Goal: Task Accomplishment & Management: Use online tool/utility

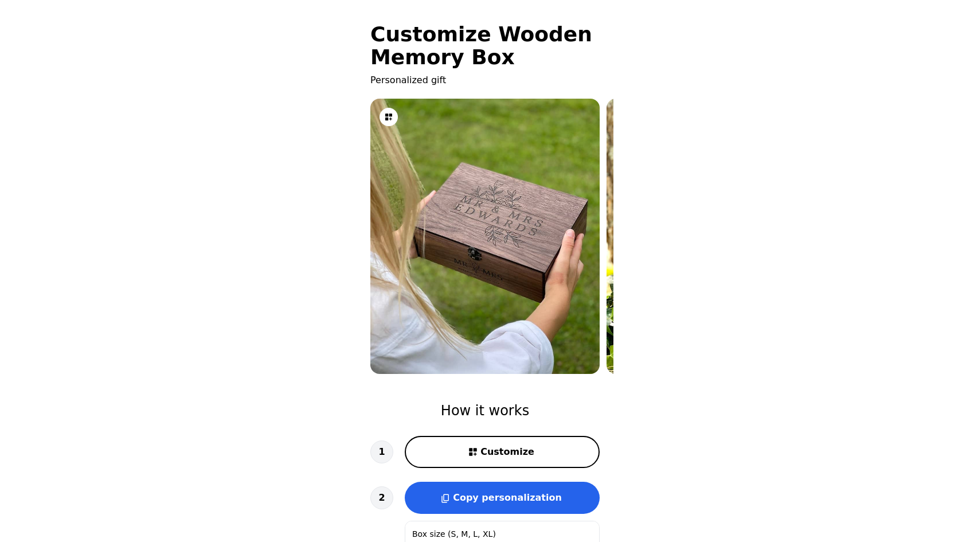
click at [575, 214] on img at bounding box center [484, 236] width 229 height 306
click at [609, 208] on img at bounding box center [720, 236] width 229 height 306
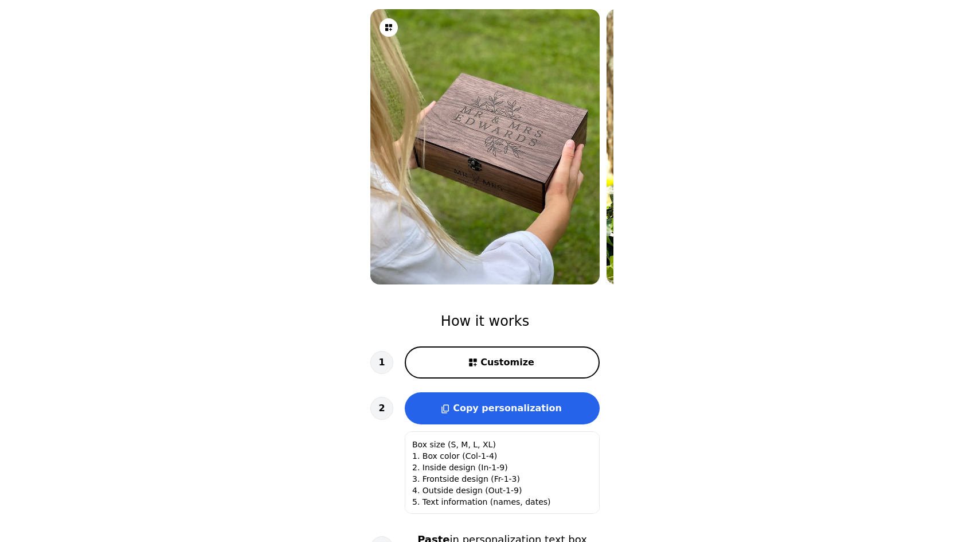
scroll to position [172, 0]
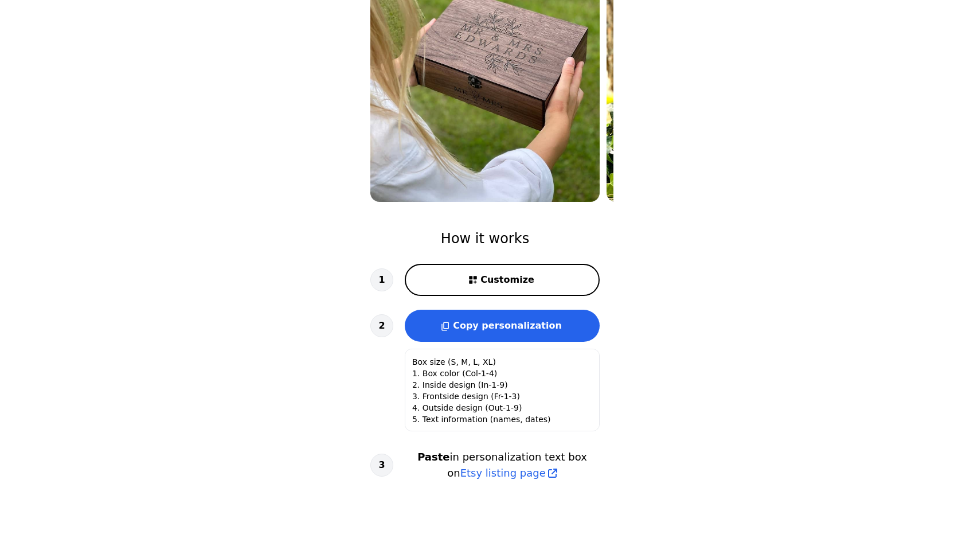
click at [494, 297] on div "1 Customize 2 Copy personalization Box size (S, M, L, XL) 1. Box color (Col-1-4…" at bounding box center [484, 372] width 229 height 217
click at [500, 273] on span "Customize" at bounding box center [507, 280] width 54 height 14
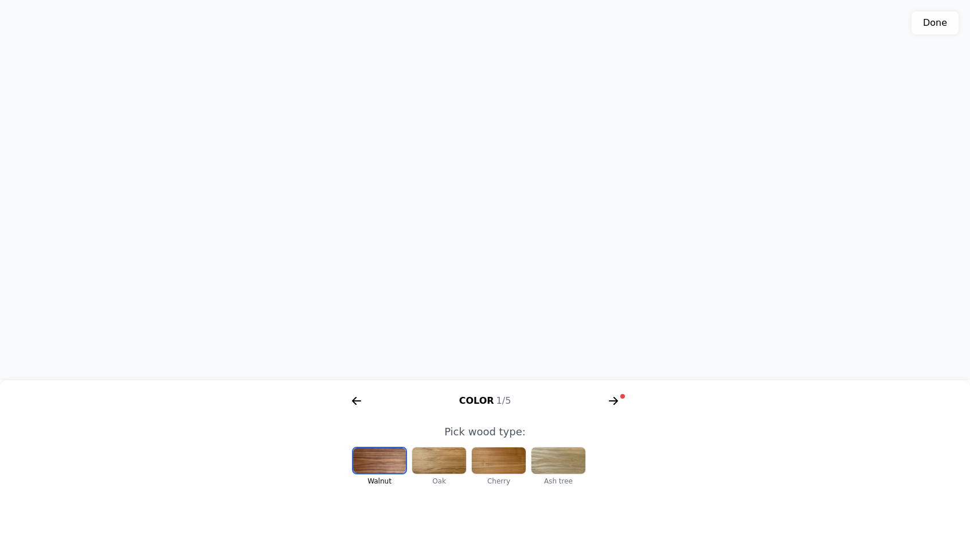
scroll to position [236, 0]
click at [437, 462] on div at bounding box center [439, 460] width 54 height 26
click at [482, 453] on div at bounding box center [499, 460] width 54 height 26
click at [535, 449] on div at bounding box center [558, 460] width 54 height 26
click at [393, 448] on div at bounding box center [379, 460] width 54 height 26
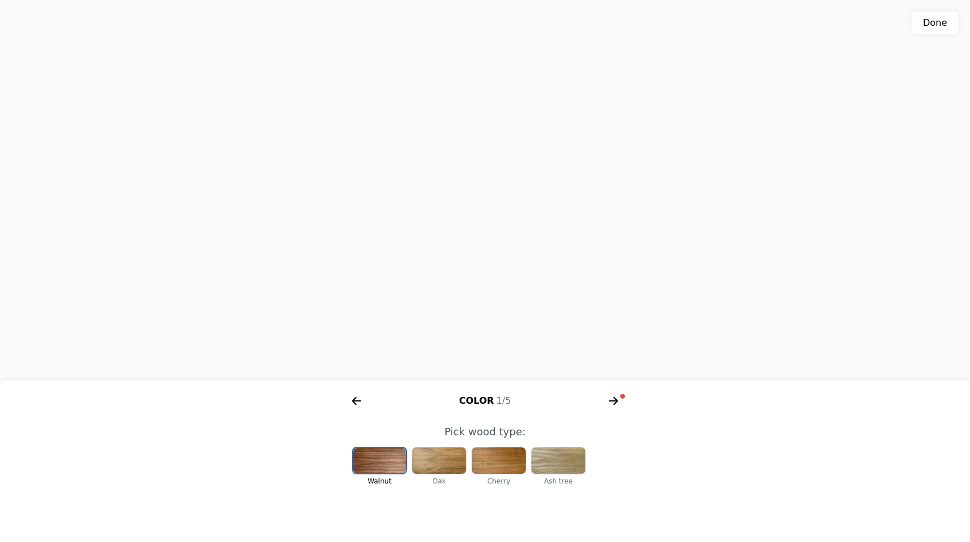
click at [434, 452] on div at bounding box center [439, 460] width 54 height 26
click at [487, 459] on div at bounding box center [499, 460] width 54 height 26
click at [437, 457] on div at bounding box center [439, 460] width 54 height 26
click at [399, 457] on div at bounding box center [379, 460] width 54 height 26
click at [437, 455] on div at bounding box center [439, 460] width 54 height 26
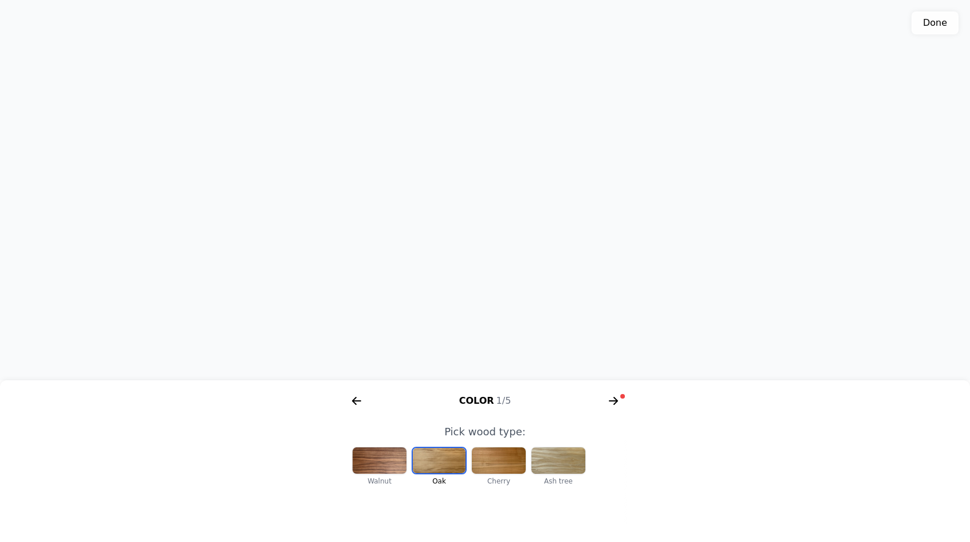
click at [608, 405] on icon "arrow right short" at bounding box center [613, 400] width 18 height 18
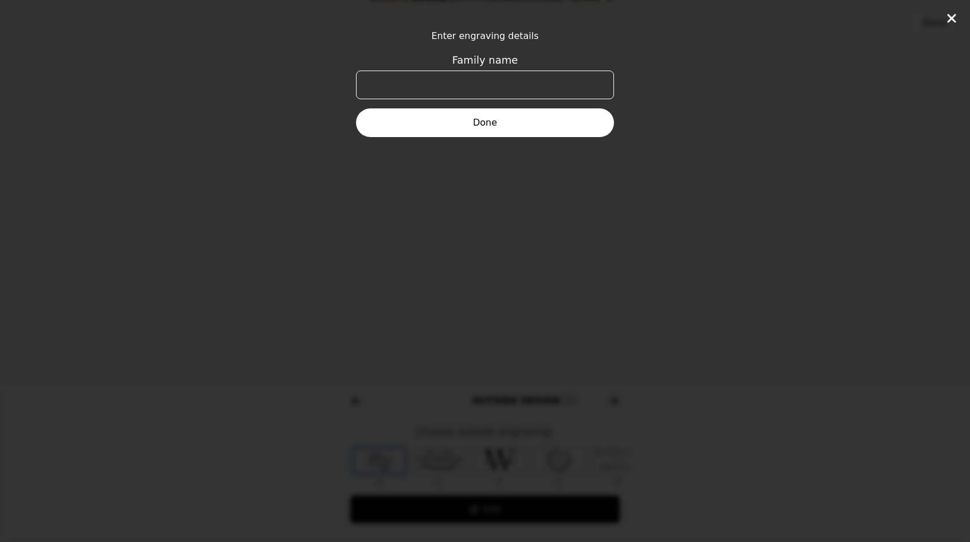
scroll to position [0, 440]
click at [457, 87] on input "Family name" at bounding box center [485, 84] width 258 height 29
type input "[PERSON_NAME]"
click at [481, 110] on button "Done" at bounding box center [485, 122] width 258 height 29
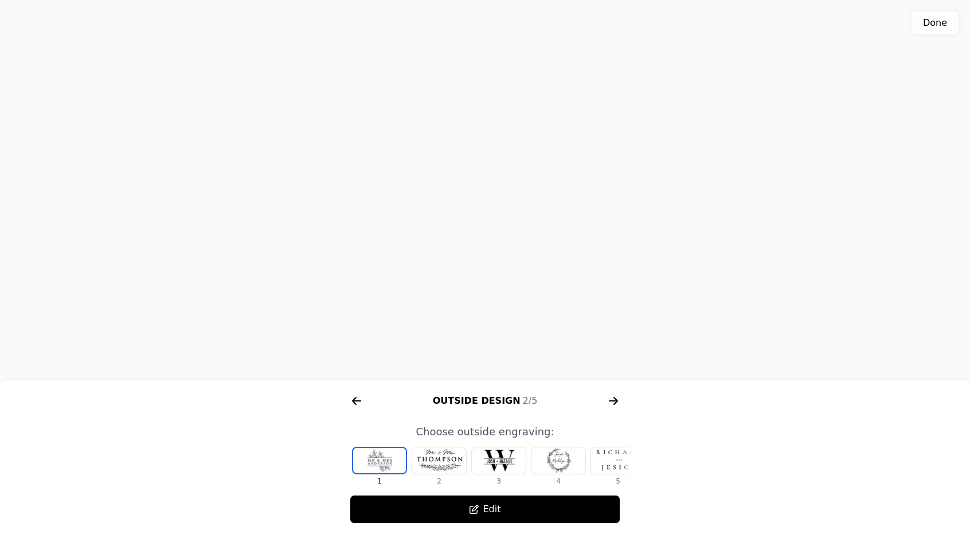
click at [355, 404] on icon "arrow right short" at bounding box center [354, 401] width 5 height 8
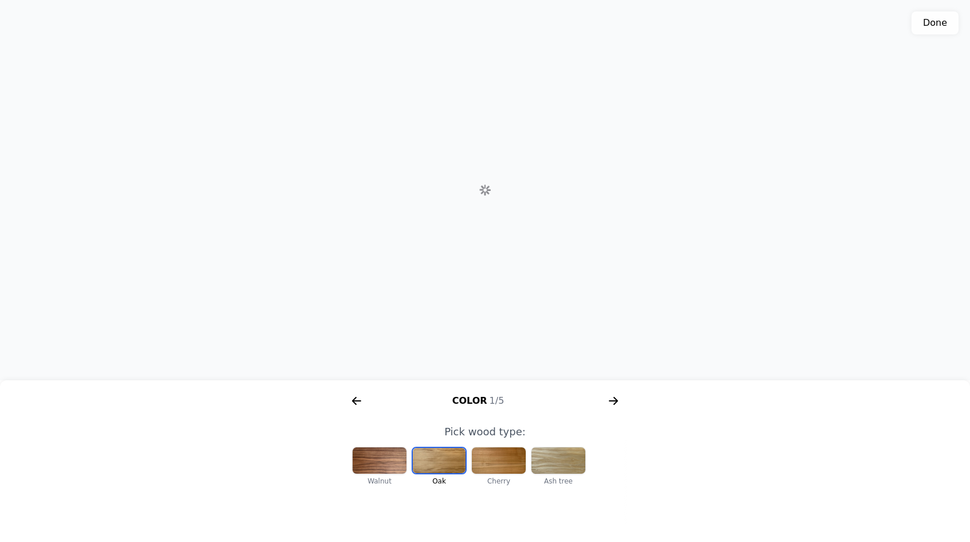
scroll to position [0, 147]
click at [605, 403] on icon "arrow right short" at bounding box center [613, 400] width 18 height 18
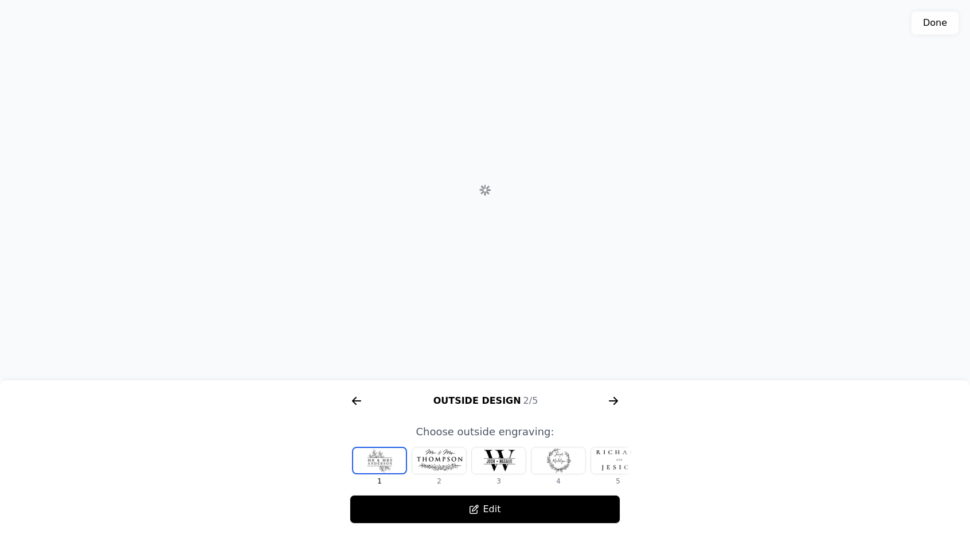
scroll to position [0, 440]
click at [453, 459] on div at bounding box center [439, 460] width 54 height 26
click at [493, 434] on span "Choose outside engraving:" at bounding box center [484, 431] width 138 height 12
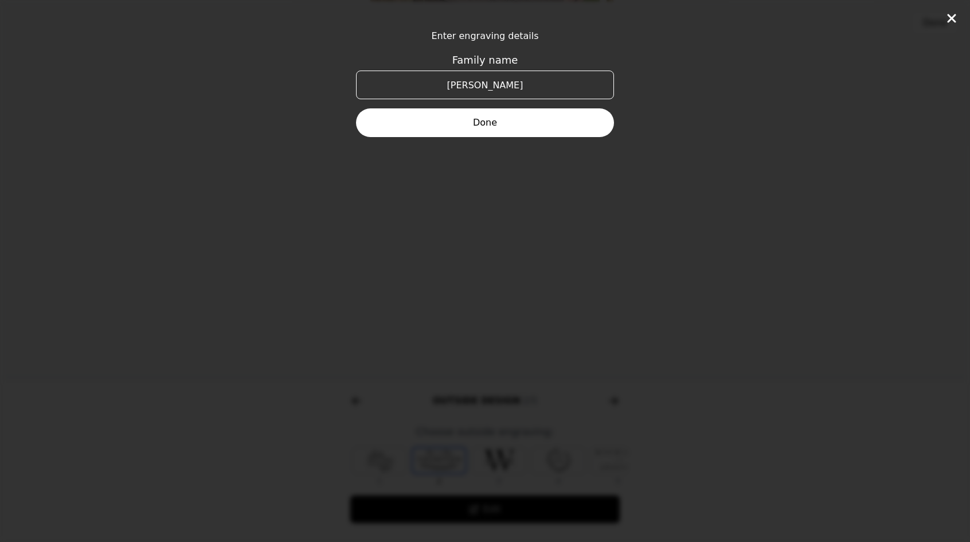
click at [554, 253] on div "Enter engraving details Family name [PERSON_NAME]" at bounding box center [485, 271] width 970 height 542
click at [947, 15] on icon at bounding box center [951, 18] width 14 height 14
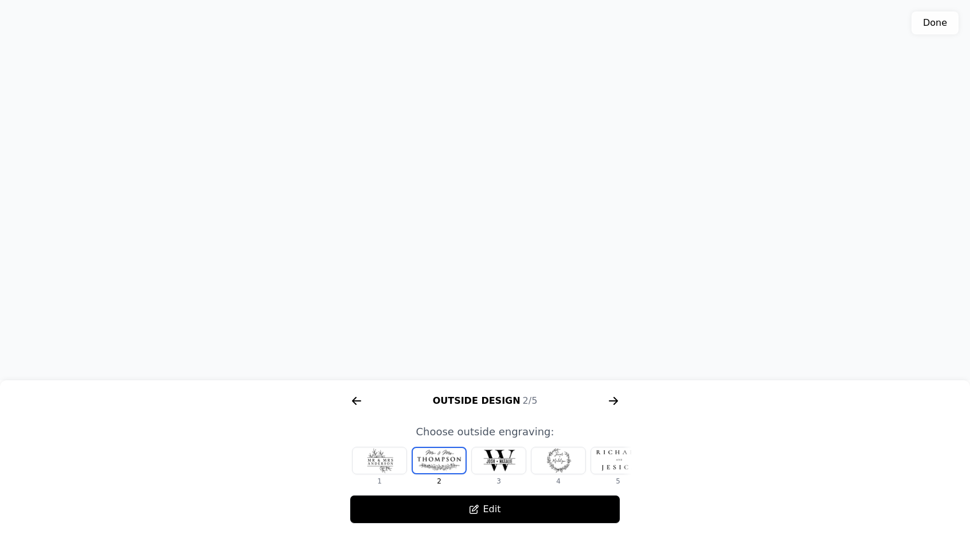
click at [503, 454] on div at bounding box center [499, 460] width 54 height 26
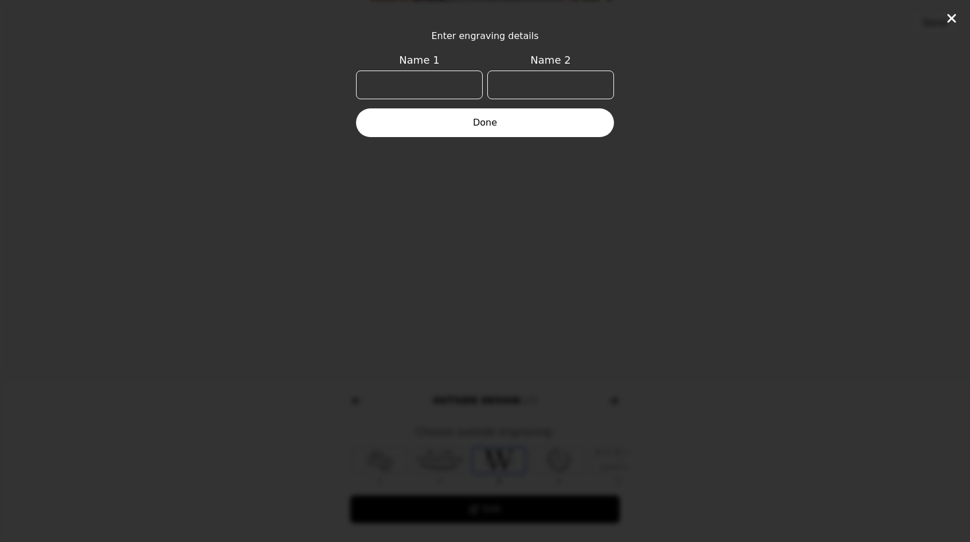
scroll to position [0, 14]
click at [415, 70] on input "Name 1" at bounding box center [419, 84] width 127 height 29
type input "[PERSON_NAME]"
click at [461, 122] on button "Done" at bounding box center [485, 122] width 258 height 29
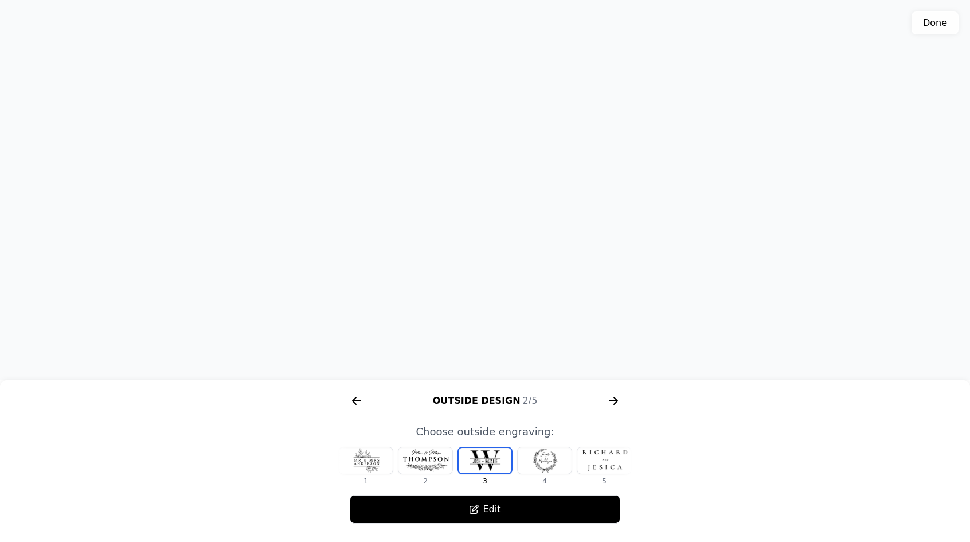
click at [551, 464] on div at bounding box center [544, 460] width 54 height 26
click at [559, 464] on div at bounding box center [544, 460] width 54 height 26
click at [560, 461] on div at bounding box center [544, 460] width 54 height 26
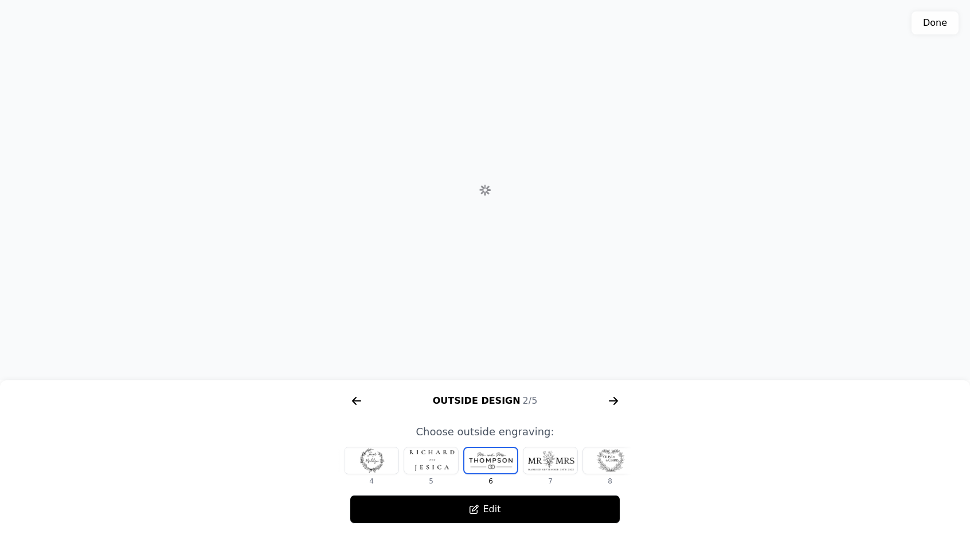
scroll to position [0, 193]
click at [560, 461] on div at bounding box center [544, 460] width 54 height 26
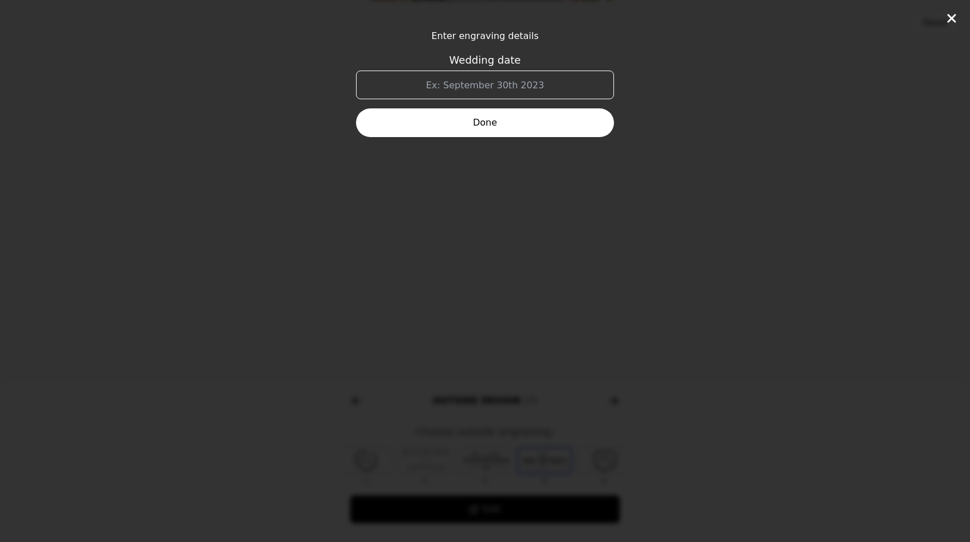
scroll to position [0, 213]
click at [551, 458] on div "Enter engraving details Wedding date Done" at bounding box center [485, 271] width 970 height 542
click at [955, 21] on icon at bounding box center [951, 18] width 14 height 14
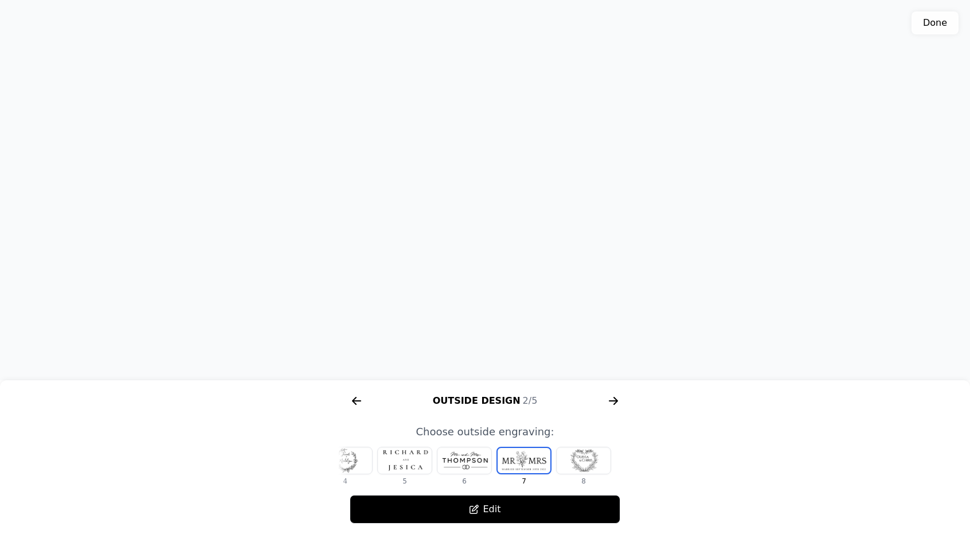
click at [524, 458] on div at bounding box center [523, 460] width 53 height 25
click at [575, 454] on div at bounding box center [583, 460] width 54 height 26
click at [354, 457] on div at bounding box center [345, 460] width 54 height 26
click at [538, 458] on div at bounding box center [544, 460] width 54 height 26
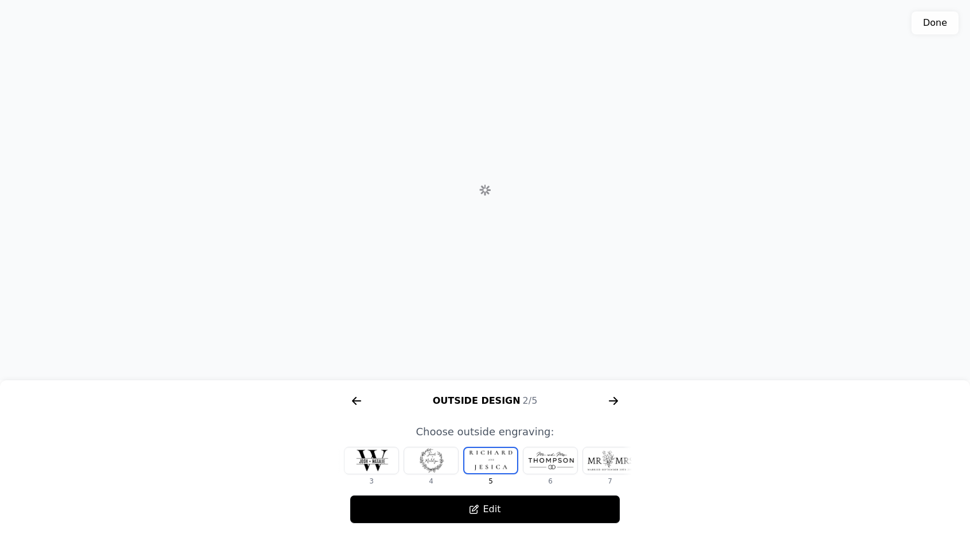
scroll to position [0, 133]
click at [605, 456] on div at bounding box center [604, 460] width 54 height 26
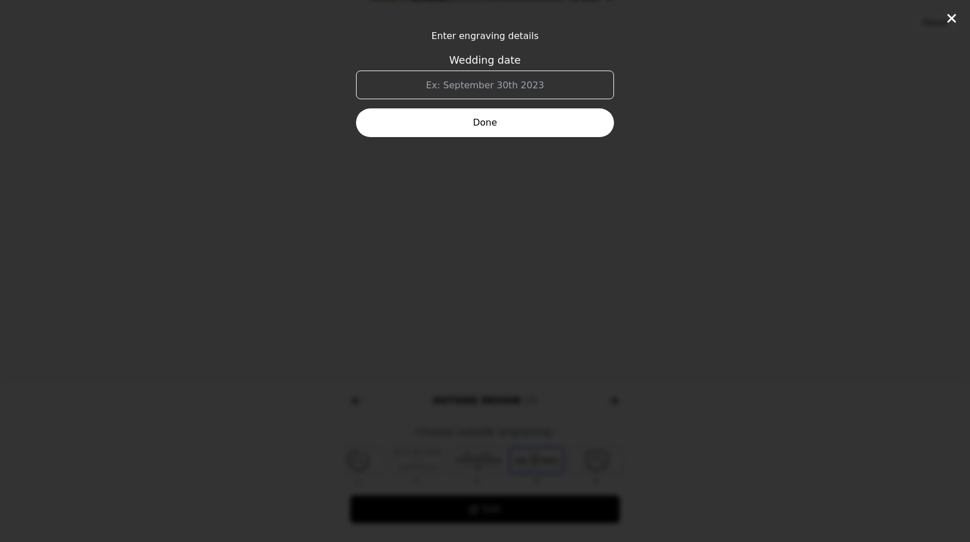
scroll to position [0, 213]
click at [954, 14] on icon at bounding box center [951, 18] width 14 height 14
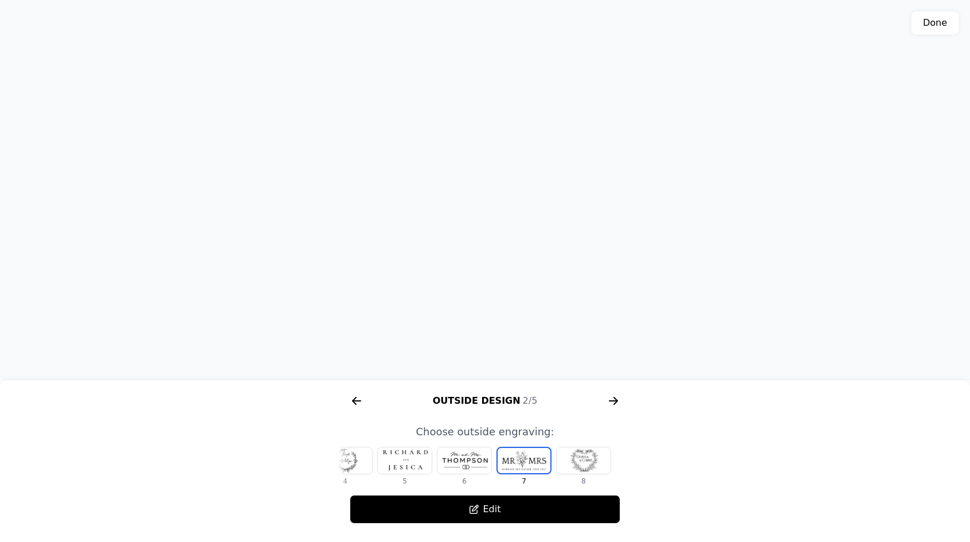
click at [581, 469] on div at bounding box center [583, 460] width 54 height 26
click at [487, 160] on div "3D model. Use mouse, touch or arrow keys to move." at bounding box center [485, 190] width 970 height 381
click at [483, 403] on div "Outside Design 2/5" at bounding box center [484, 400] width 293 height 18
click at [611, 403] on icon "arrow right short" at bounding box center [613, 400] width 18 height 18
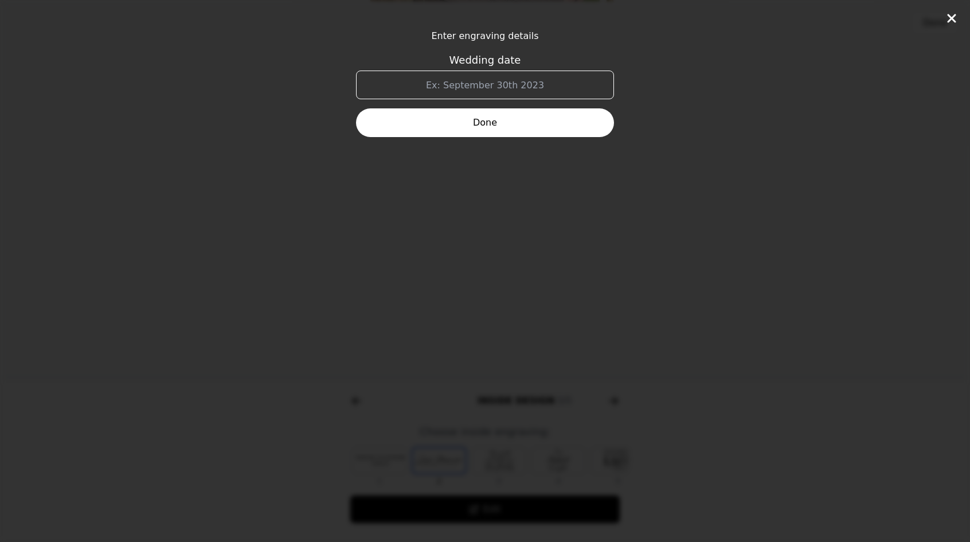
scroll to position [0, 734]
click at [520, 73] on input "Wedding date" at bounding box center [485, 84] width 258 height 29
click at [492, 85] on input "Se" at bounding box center [485, 84] width 258 height 29
type input "[DATE]"
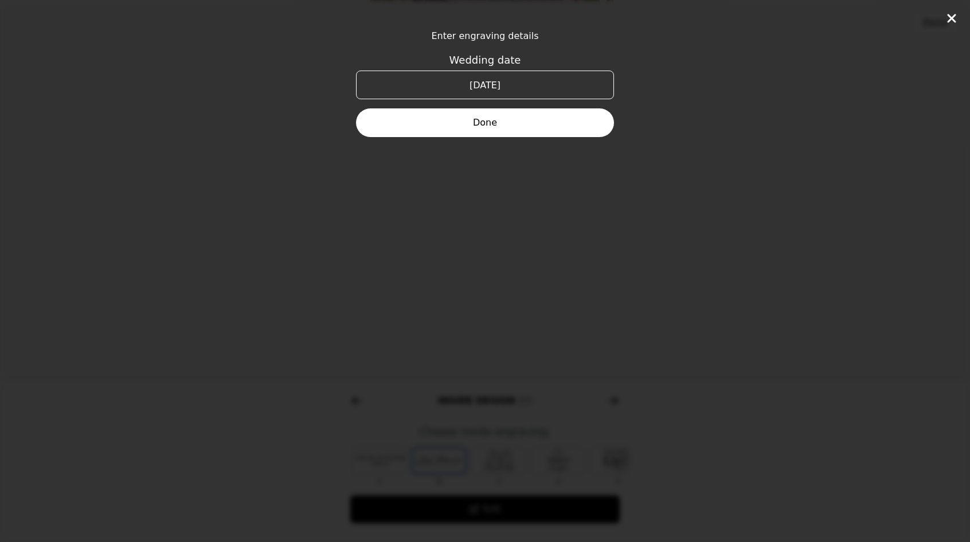
click at [493, 119] on button "Done" at bounding box center [485, 122] width 258 height 29
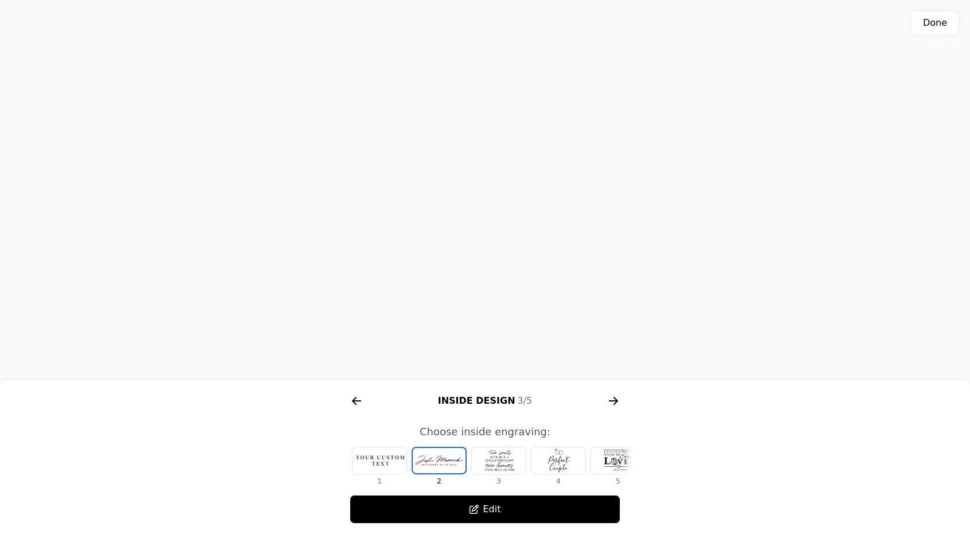
click at [511, 454] on div at bounding box center [499, 460] width 54 height 26
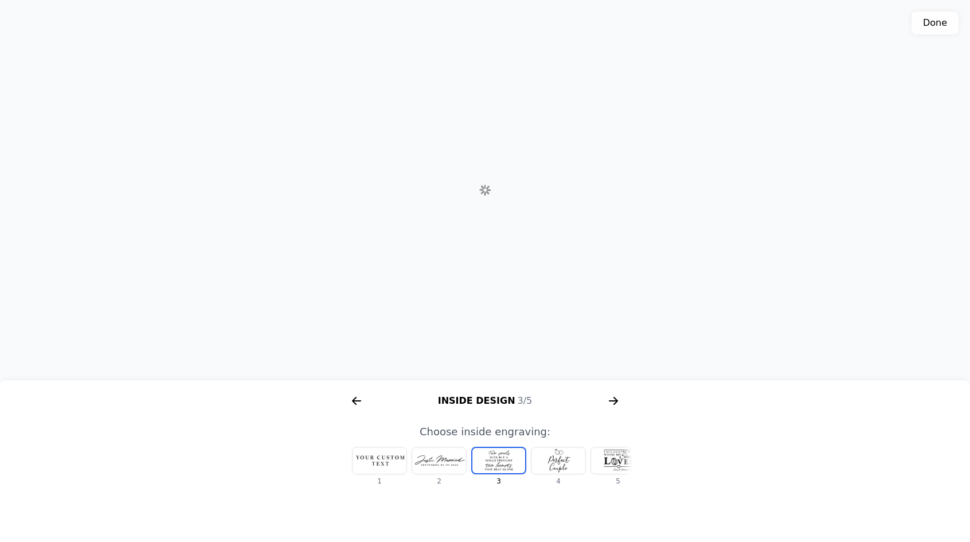
scroll to position [0, 14]
click at [558, 462] on div at bounding box center [544, 460] width 54 height 26
click at [552, 458] on div at bounding box center [544, 460] width 54 height 26
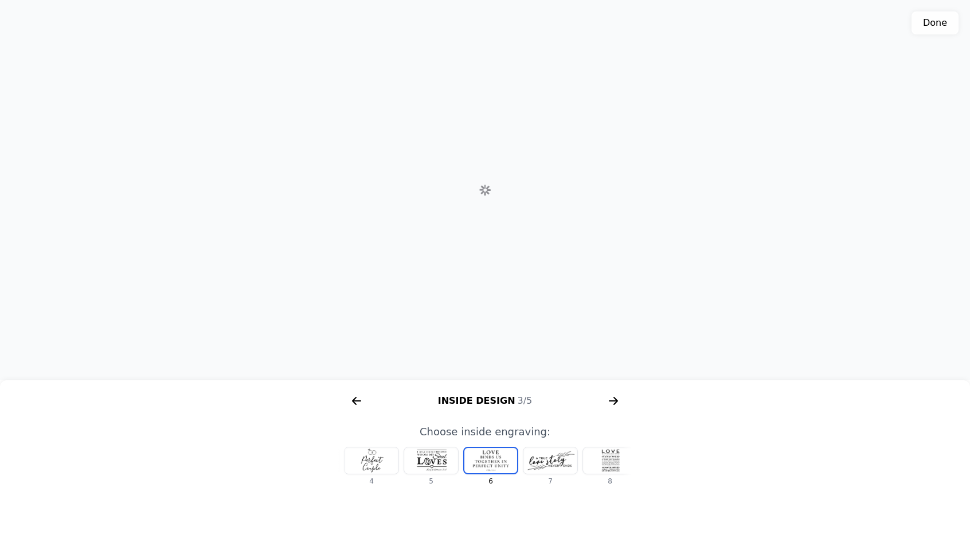
scroll to position [0, 193]
click at [564, 460] on div at bounding box center [544, 460] width 54 height 26
click at [562, 460] on div at bounding box center [544, 460] width 54 height 26
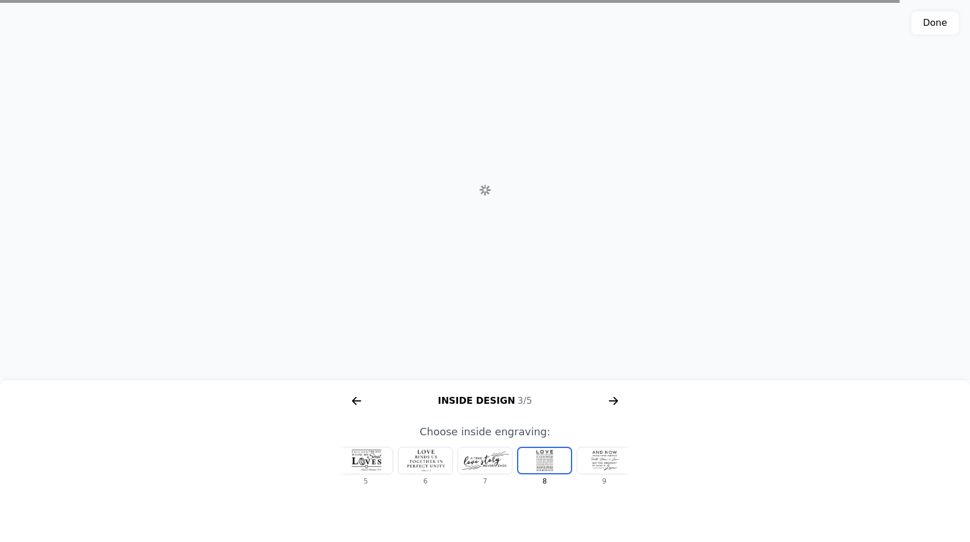
scroll to position [0, 273]
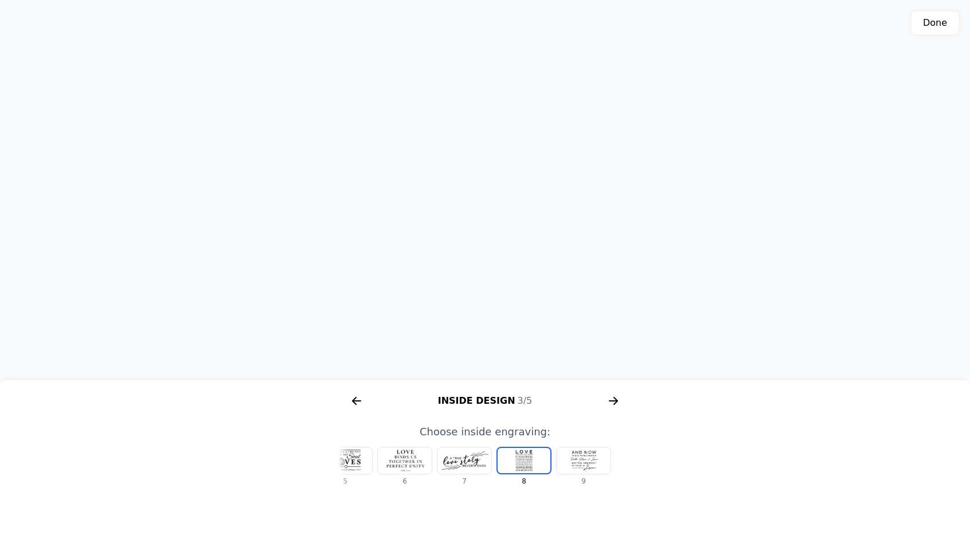
click at [593, 456] on div at bounding box center [583, 460] width 54 height 26
click at [518, 461] on div at bounding box center [524, 460] width 54 height 26
click at [581, 463] on div at bounding box center [583, 460] width 54 height 26
click at [531, 462] on div at bounding box center [524, 460] width 54 height 26
click at [578, 469] on div at bounding box center [583, 460] width 54 height 26
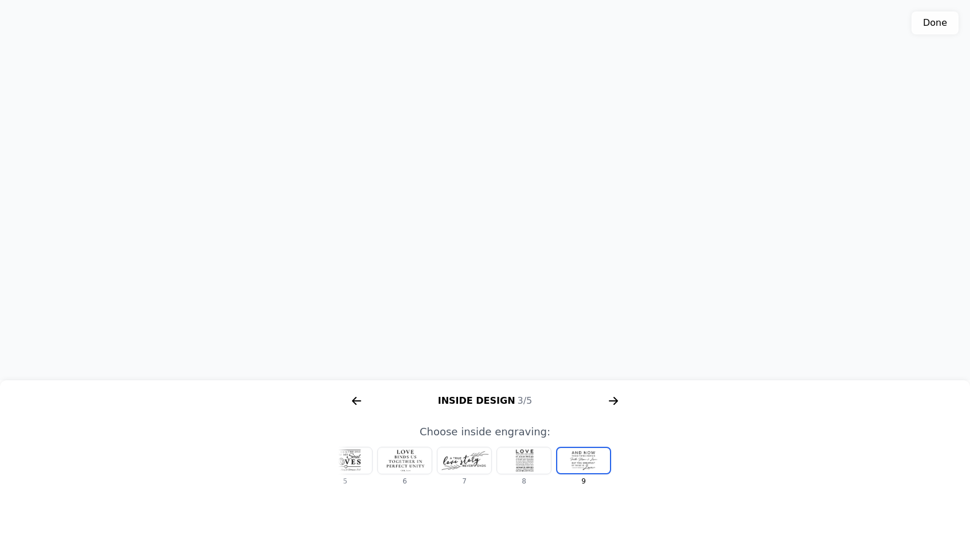
click at [522, 452] on div at bounding box center [524, 460] width 54 height 26
click at [618, 403] on icon "arrow right short" at bounding box center [613, 400] width 18 height 18
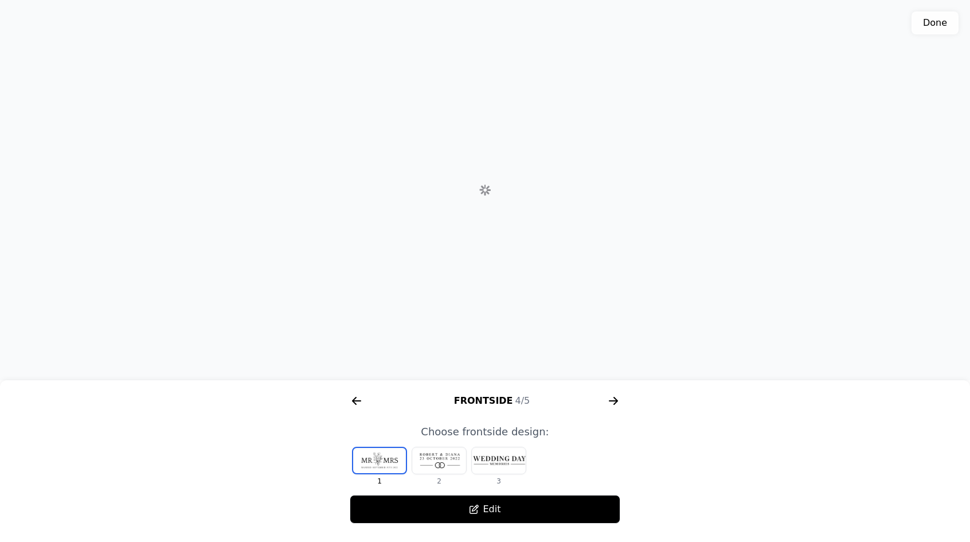
scroll to position [0, 1027]
click at [445, 462] on div at bounding box center [439, 460] width 54 height 26
click at [505, 460] on div at bounding box center [499, 460] width 54 height 26
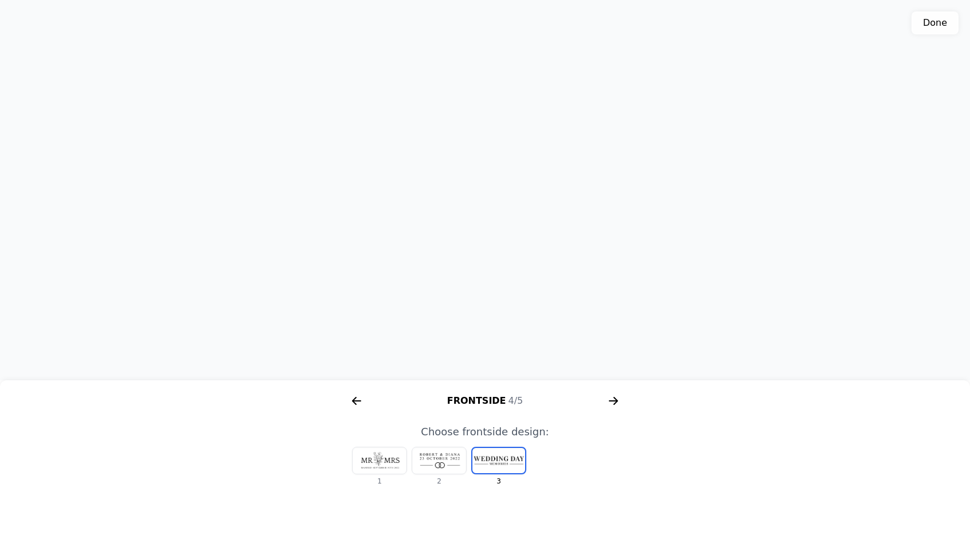
click at [457, 461] on div at bounding box center [439, 460] width 54 height 26
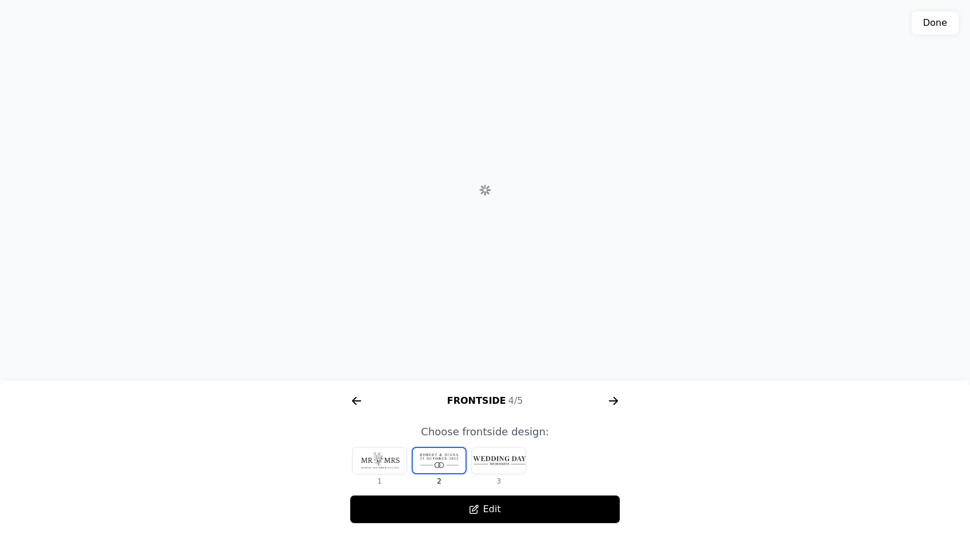
click at [394, 462] on div at bounding box center [379, 460] width 54 height 26
click at [445, 457] on div at bounding box center [439, 460] width 54 height 26
click at [401, 461] on div at bounding box center [379, 460] width 54 height 26
click at [440, 454] on div at bounding box center [439, 460] width 54 height 26
click at [479, 504] on button "Edit" at bounding box center [485, 509] width 270 height 29
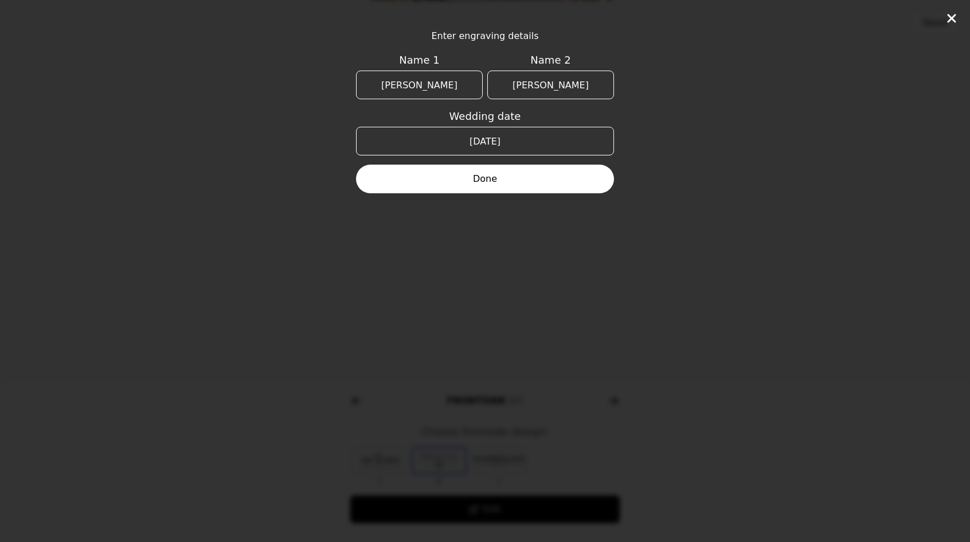
click at [504, 179] on button "Done" at bounding box center [485, 178] width 258 height 29
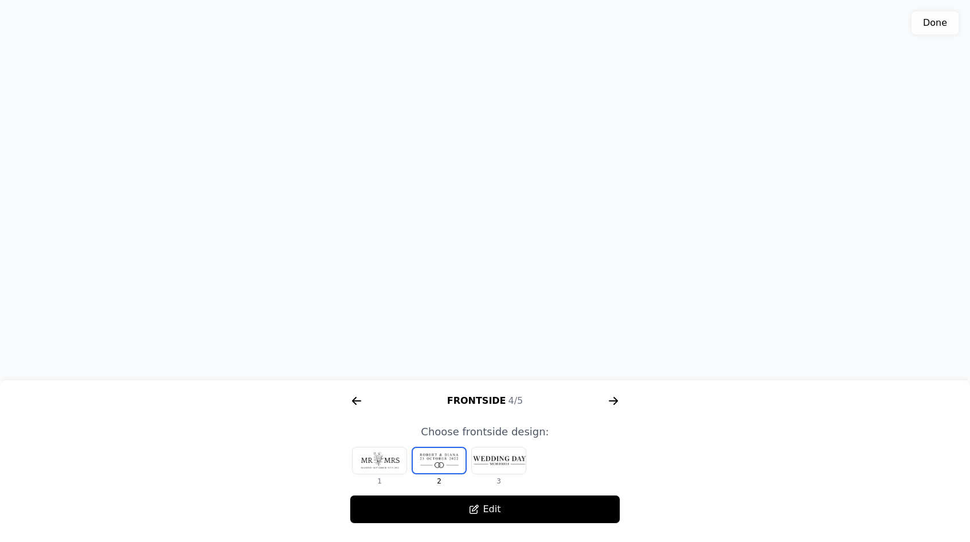
click at [606, 397] on icon "arrow right short" at bounding box center [613, 400] width 18 height 18
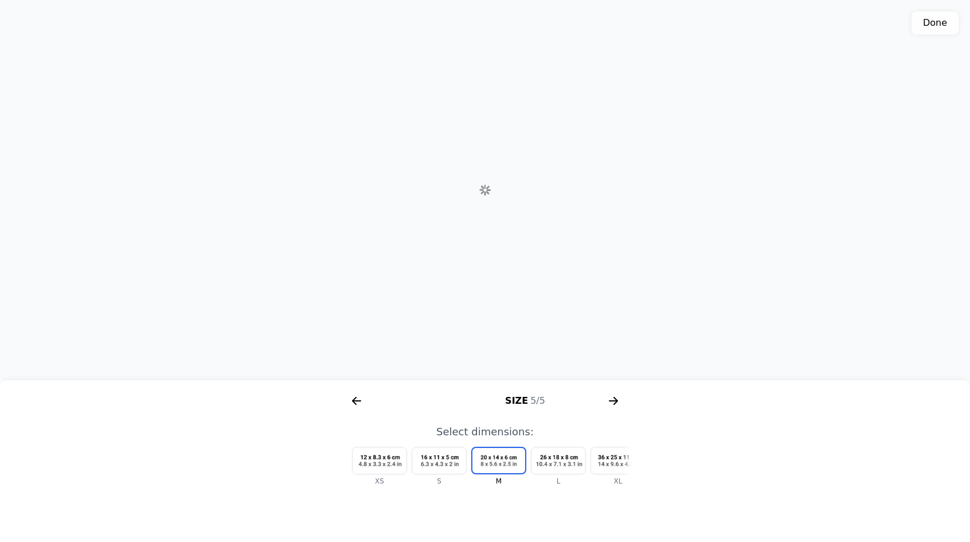
scroll to position [0, 1320]
click at [612, 461] on div at bounding box center [618, 460] width 54 height 26
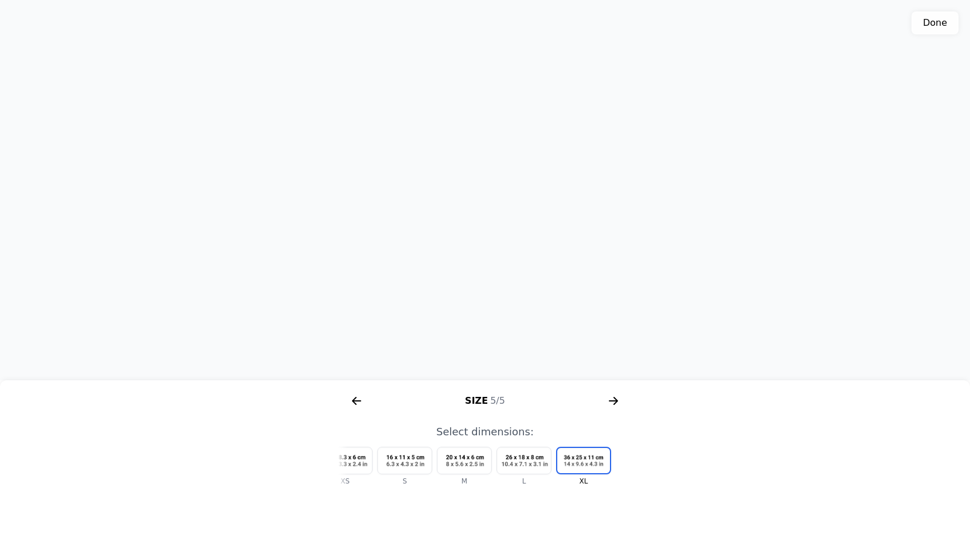
click at [613, 402] on icon "arrow right short" at bounding box center [613, 400] width 18 height 18
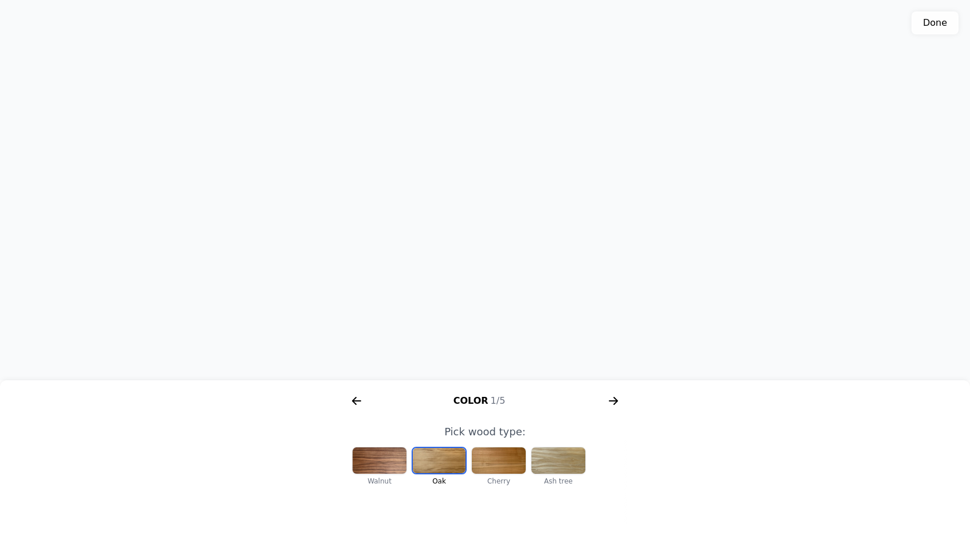
scroll to position [0, 147]
click at [939, 36] on div "3D model. Use mouse, touch or arrow keys to move." at bounding box center [485, 190] width 970 height 381
click at [936, 23] on button "Done" at bounding box center [934, 22] width 47 height 23
type textarea "Box size: XL 1. Box color: Col-2 (Oak) 2. Inside design: In-8 3. Frontside desi…"
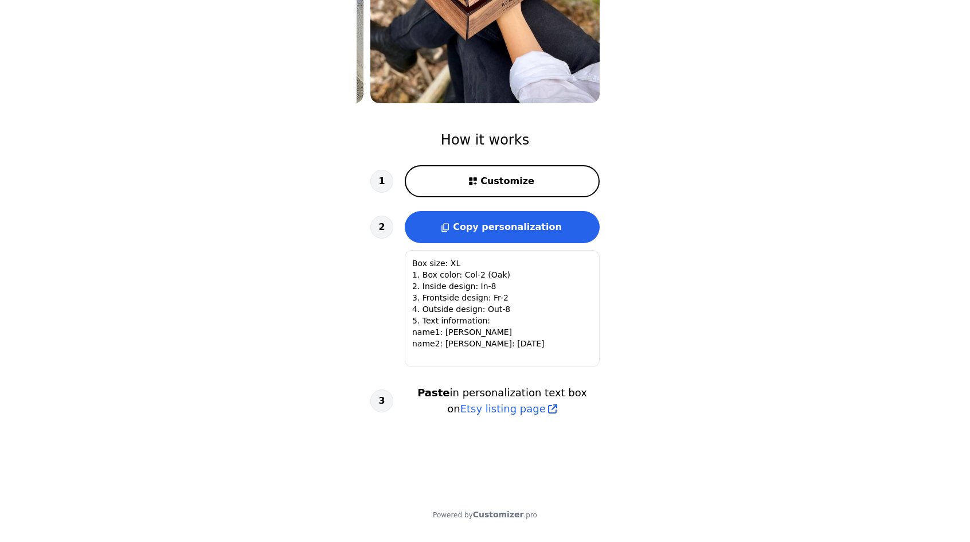
scroll to position [1, 0]
click at [517, 415] on span "Etsy listing page" at bounding box center [502, 409] width 85 height 16
click at [505, 223] on span "Copy personalization" at bounding box center [507, 226] width 109 height 11
click at [518, 403] on span "Etsy listing page" at bounding box center [502, 409] width 85 height 16
